Goal: Task Accomplishment & Management: Manage account settings

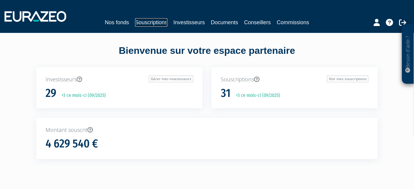
click at [152, 23] on link "Souscriptions" at bounding box center [151, 22] width 32 height 8
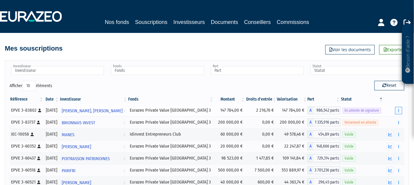
click at [399, 111] on icon "button" at bounding box center [398, 111] width 1 height 4
click at [385, 121] on link "Renvoyer le mail" at bounding box center [384, 122] width 34 height 10
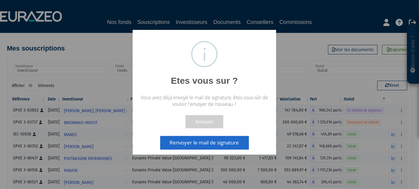
click at [222, 143] on button "Renvoyer le mail de signature" at bounding box center [204, 142] width 88 height 13
